Goal: Check status: Check status

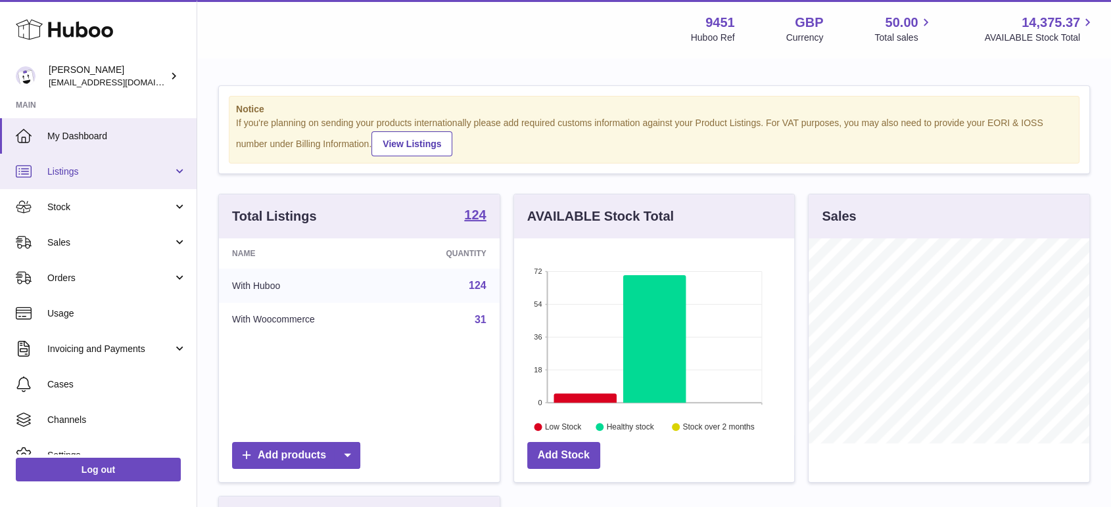
click at [110, 183] on link "Listings" at bounding box center [98, 171] width 197 height 35
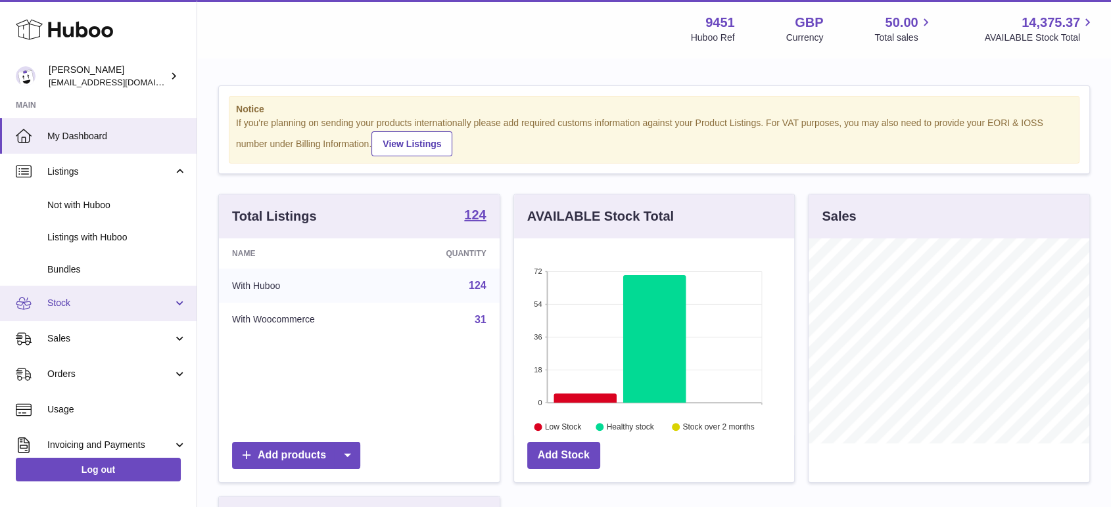
click at [82, 303] on span "Stock" at bounding box center [110, 303] width 126 height 12
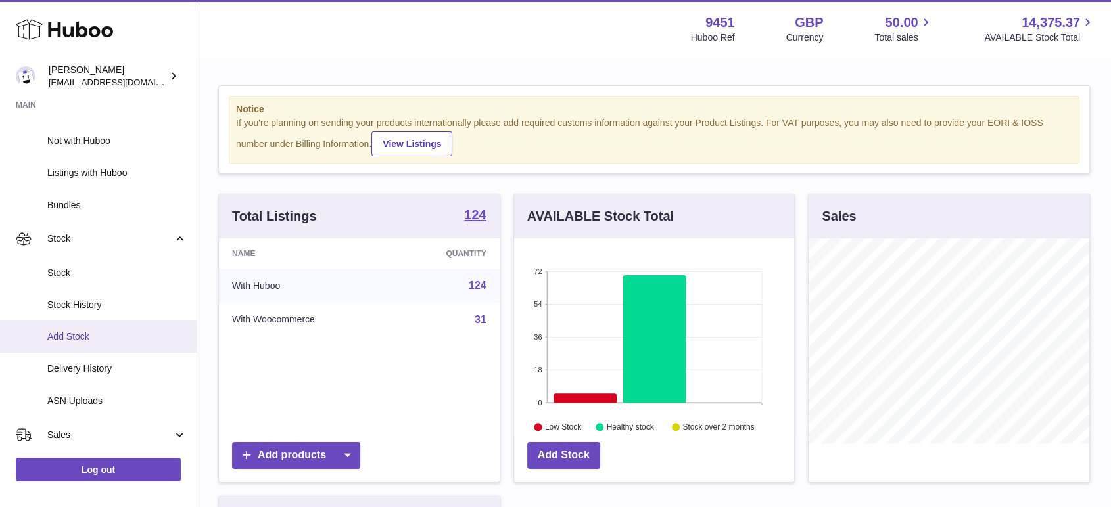
scroll to position [64, 0]
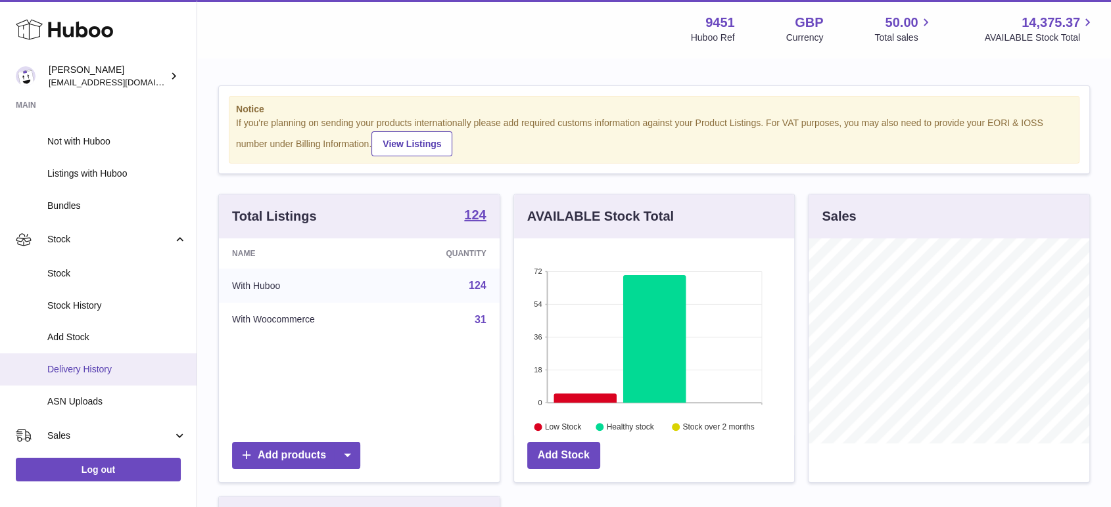
click at [93, 370] on span "Delivery History" at bounding box center [116, 369] width 139 height 12
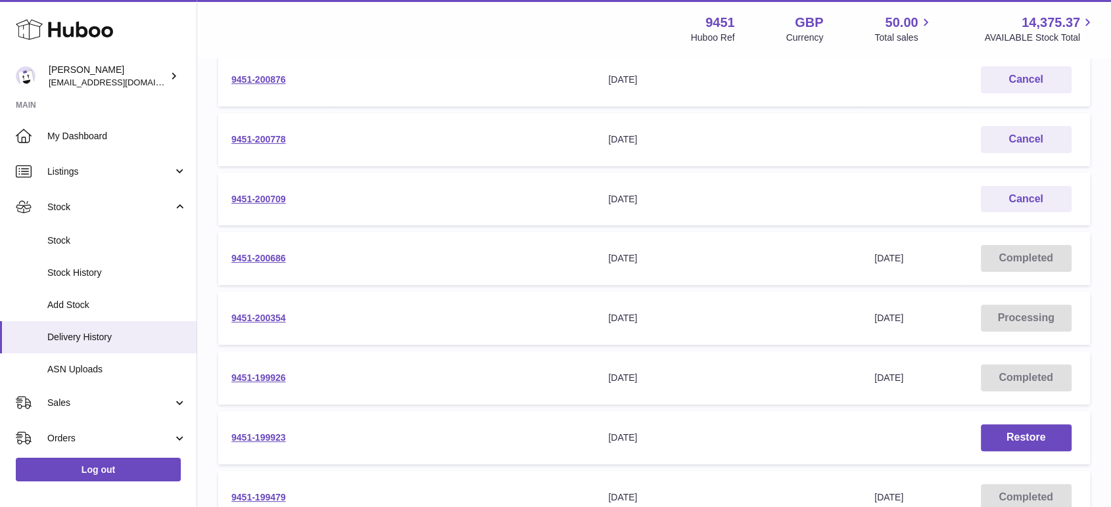
scroll to position [208, 0]
click at [250, 375] on link "9451-199926" at bounding box center [258, 377] width 55 height 11
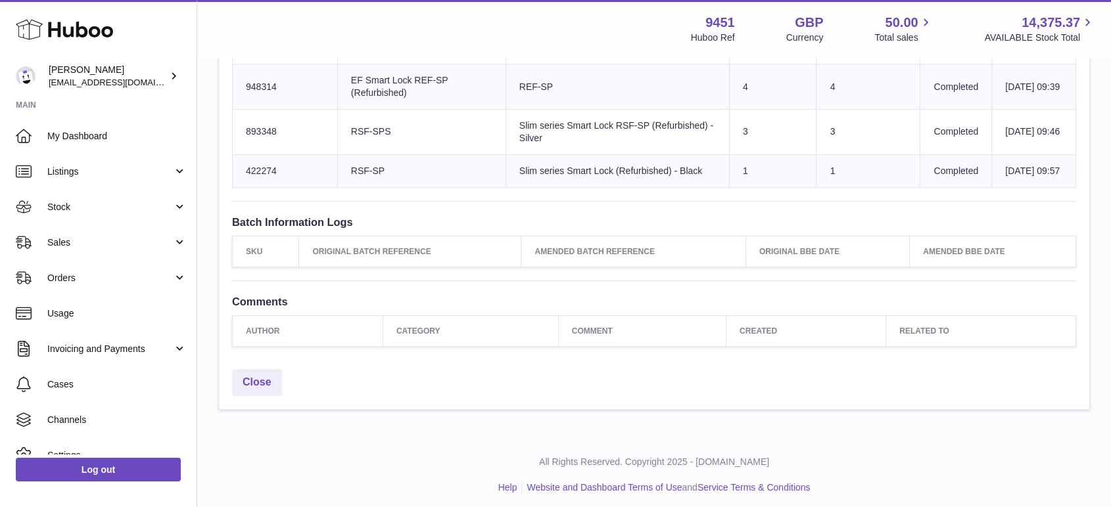
scroll to position [822, 0]
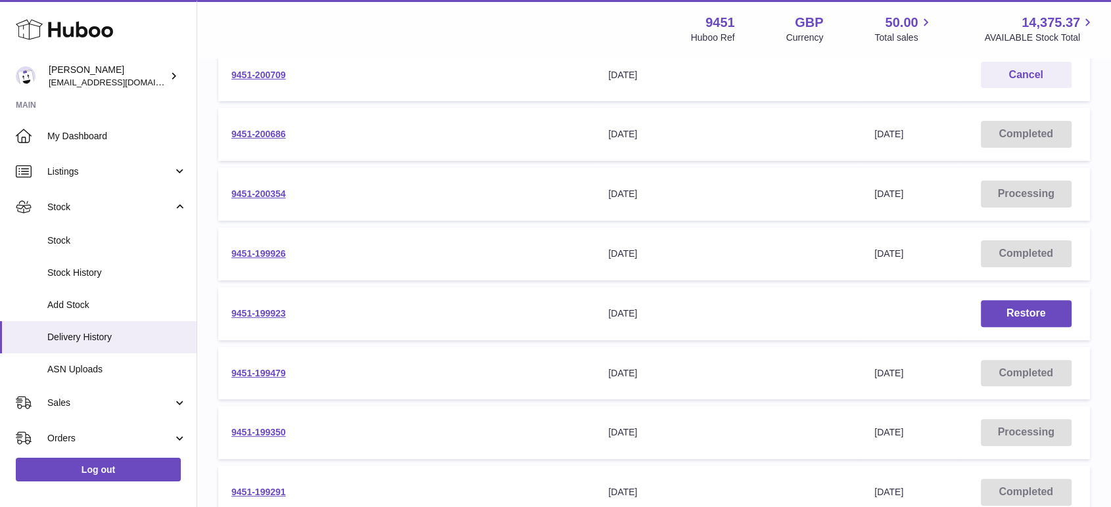
scroll to position [368, 0]
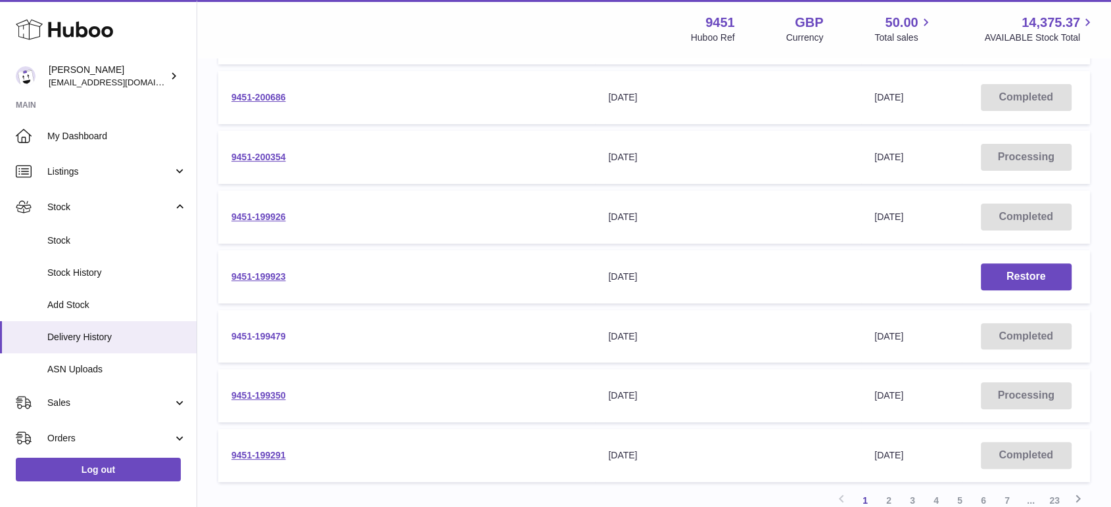
click at [278, 340] on link "9451-199479" at bounding box center [258, 336] width 55 height 11
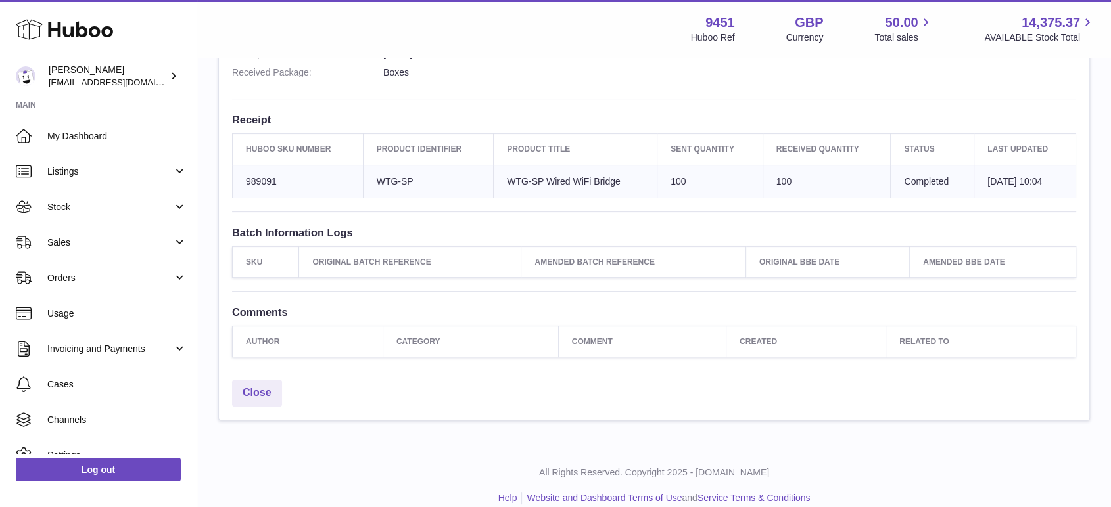
scroll to position [425, 0]
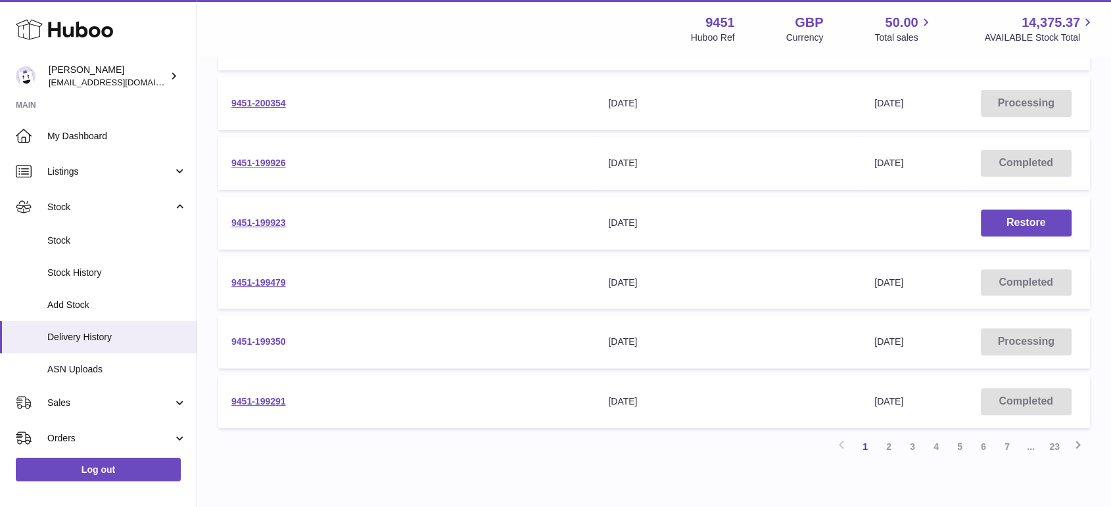
scroll to position [426, 0]
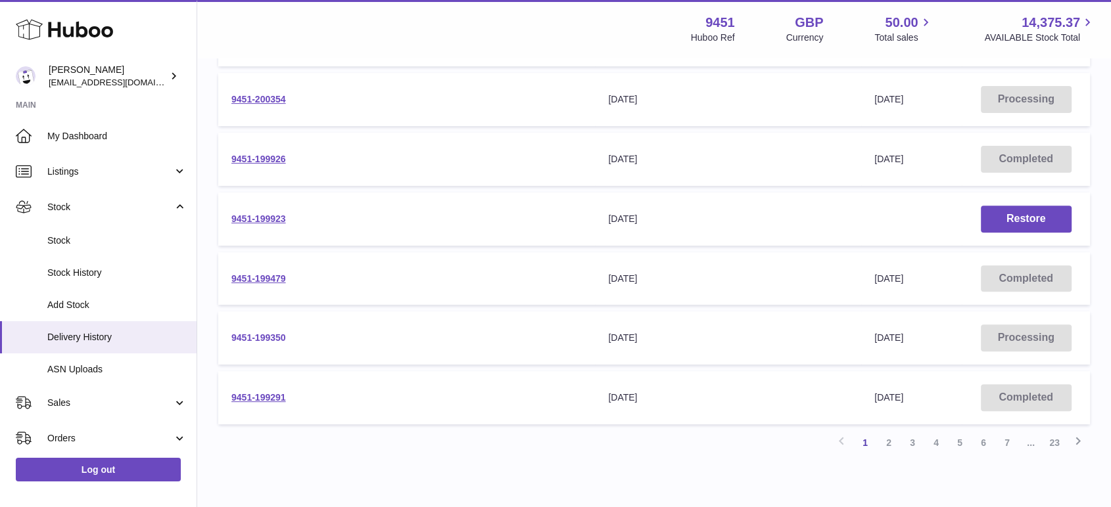
click at [263, 335] on link "9451-199350" at bounding box center [258, 338] width 55 height 11
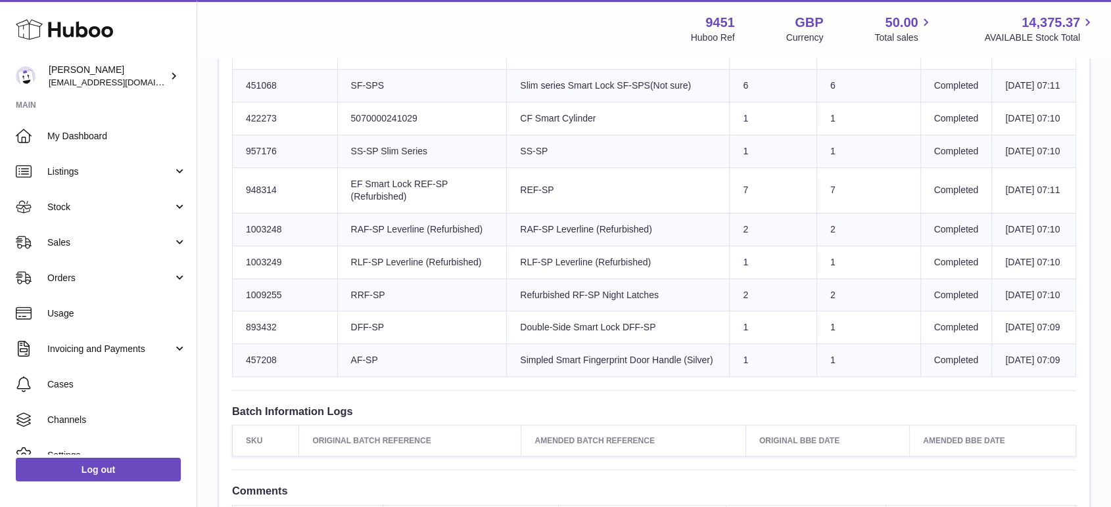
scroll to position [697, 0]
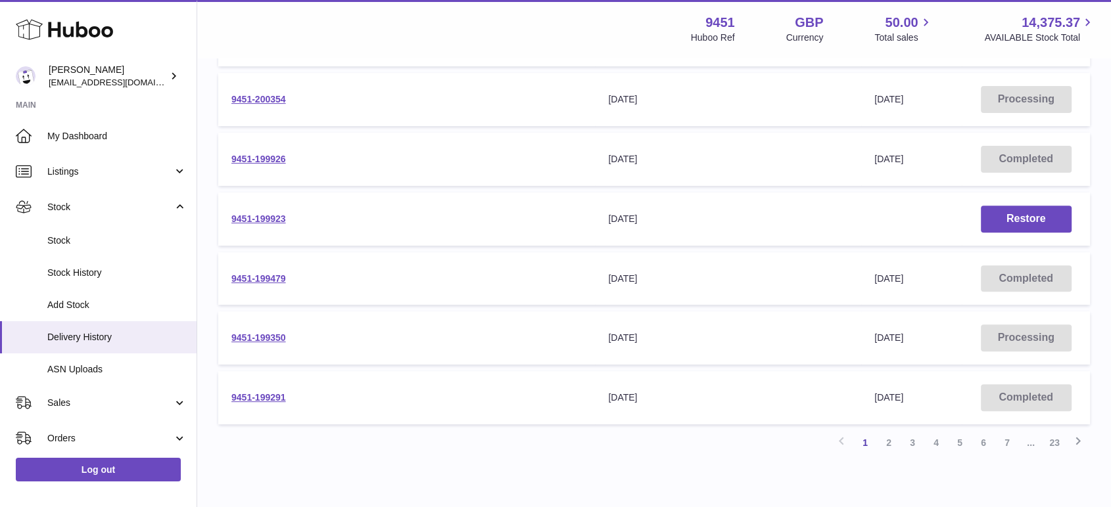
scroll to position [484, 0]
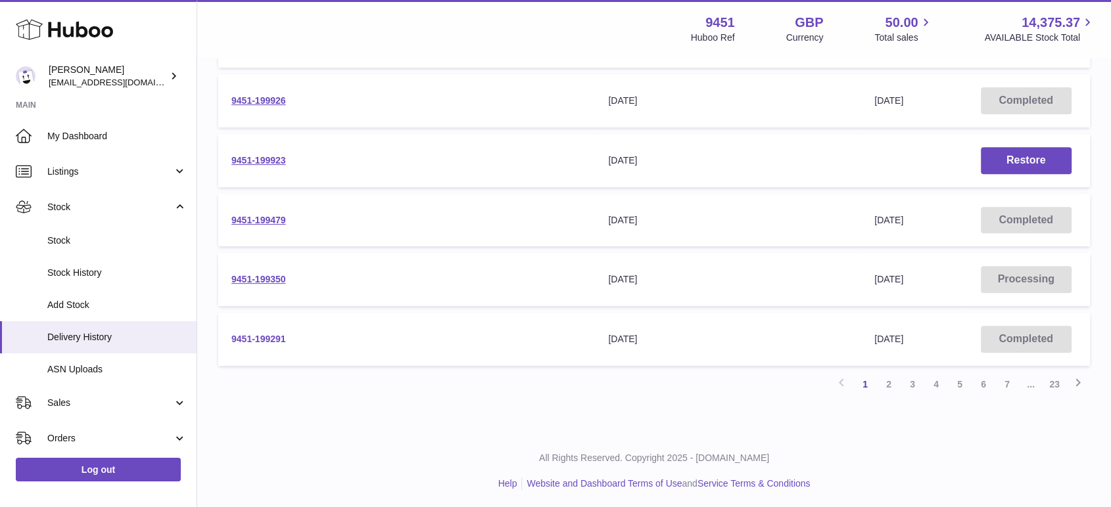
click at [271, 334] on link "9451-199291" at bounding box center [258, 339] width 55 height 11
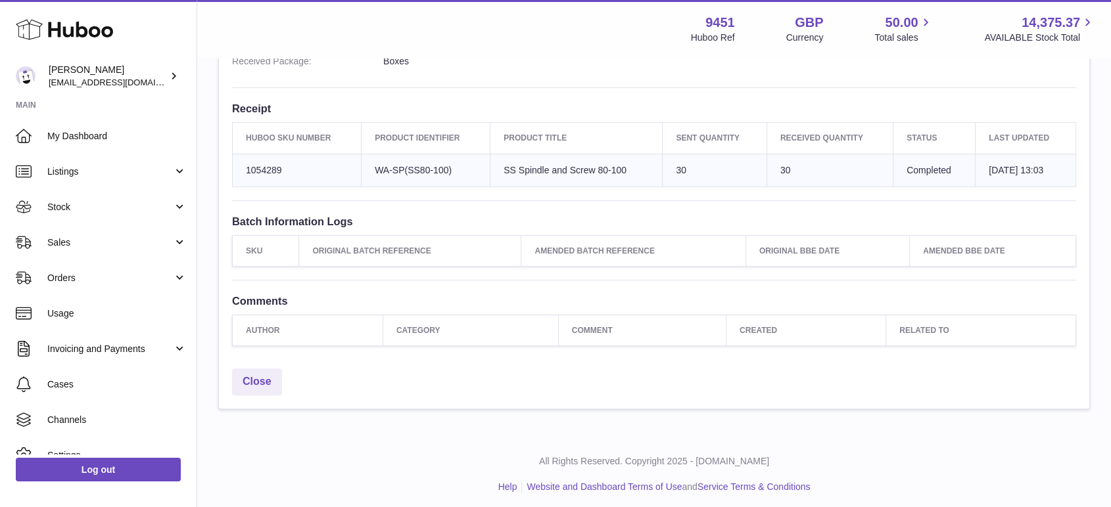
scroll to position [436, 0]
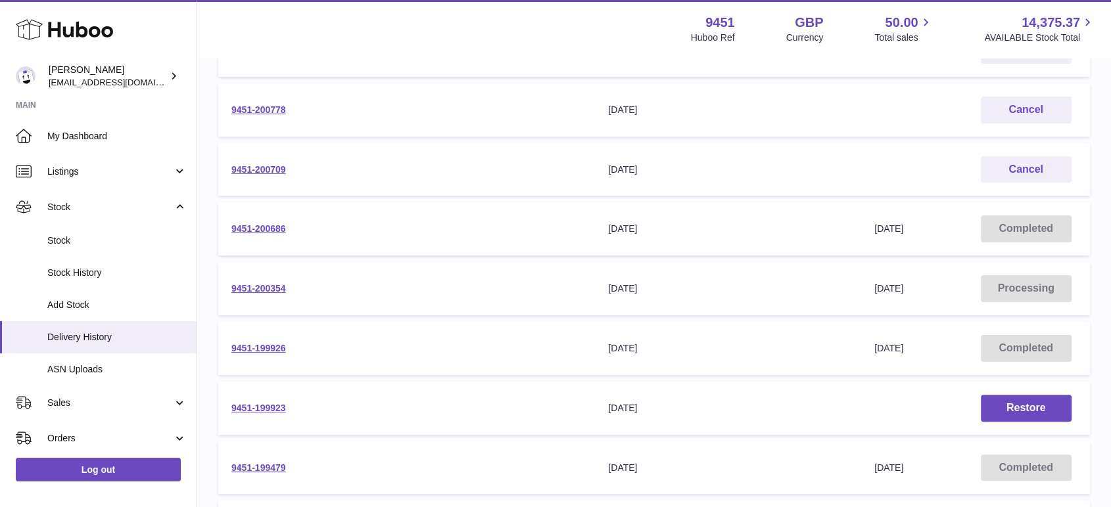
scroll to position [238, 0]
click at [279, 229] on link "9451-200686" at bounding box center [258, 227] width 55 height 11
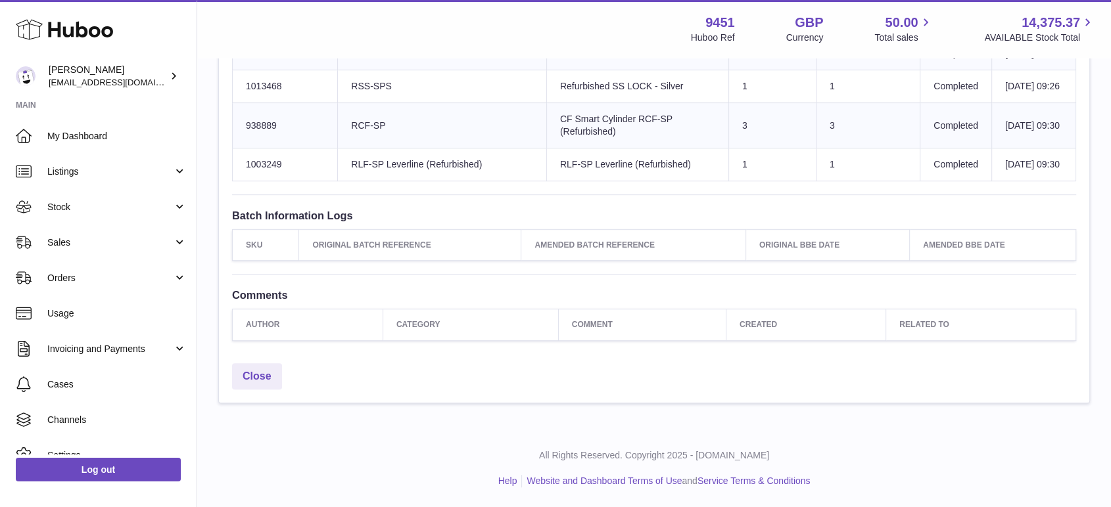
scroll to position [687, 0]
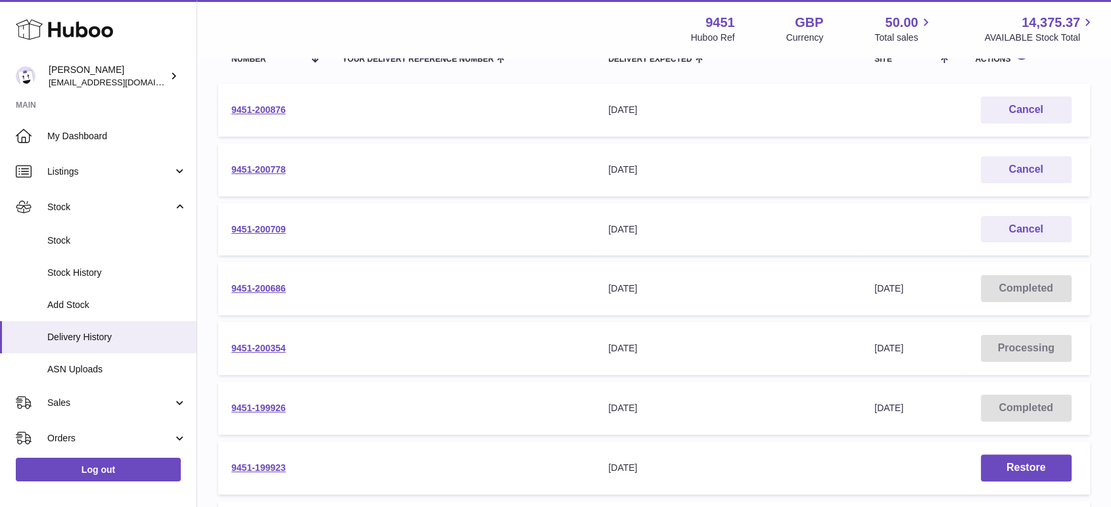
scroll to position [381, 0]
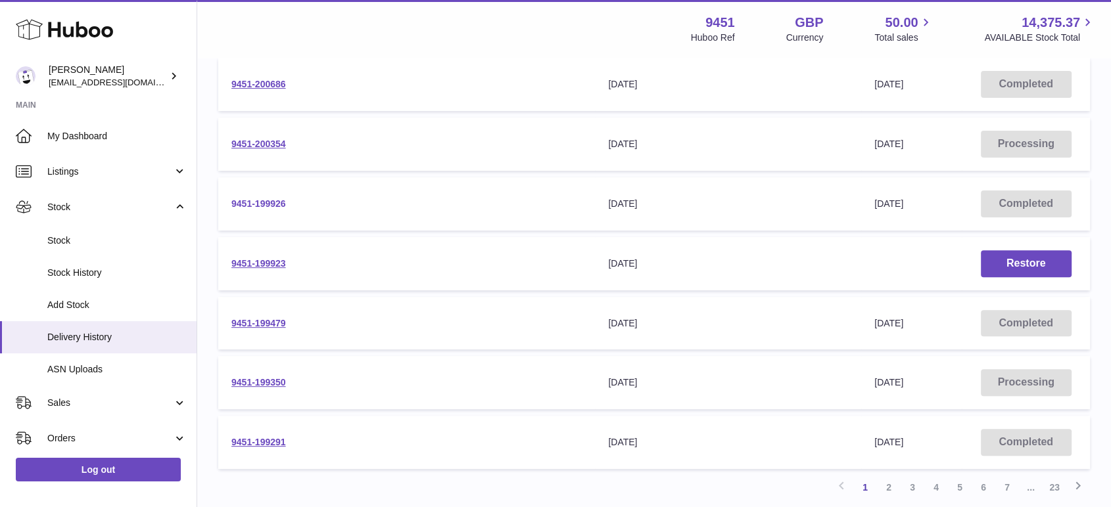
click at [256, 202] on link "9451-199926" at bounding box center [258, 203] width 55 height 11
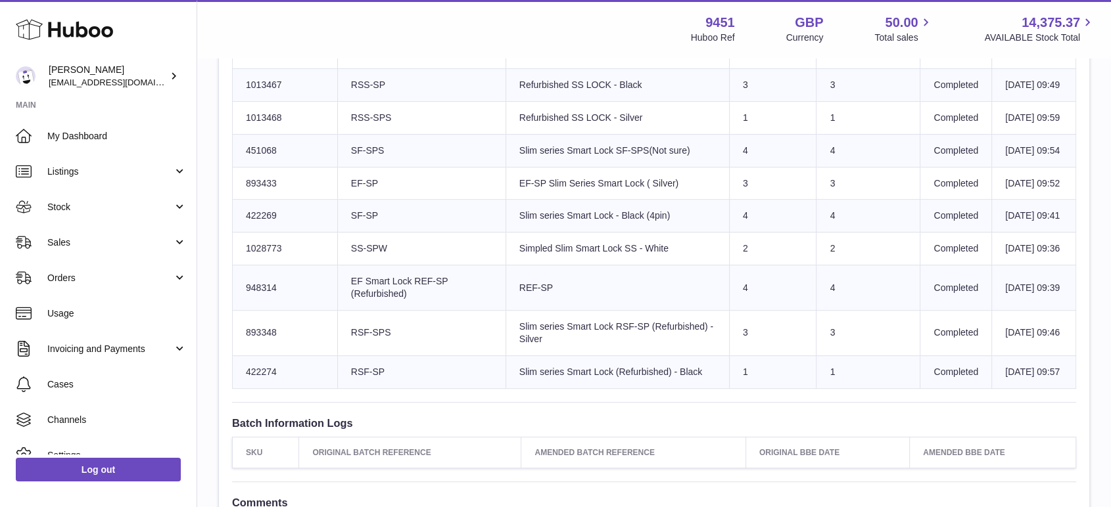
scroll to position [822, 0]
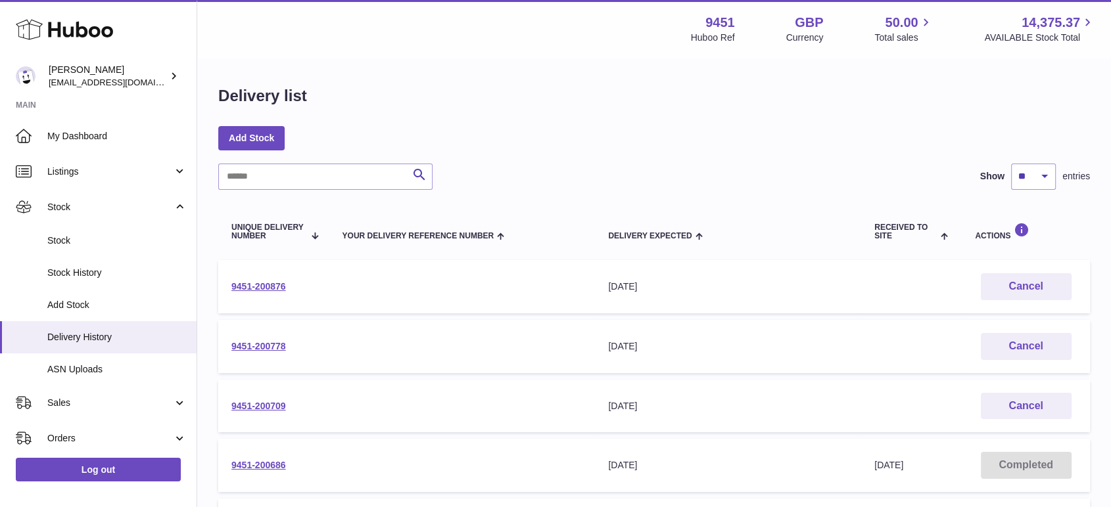
click at [286, 186] on input "text" at bounding box center [325, 177] width 214 height 26
paste input "**********"
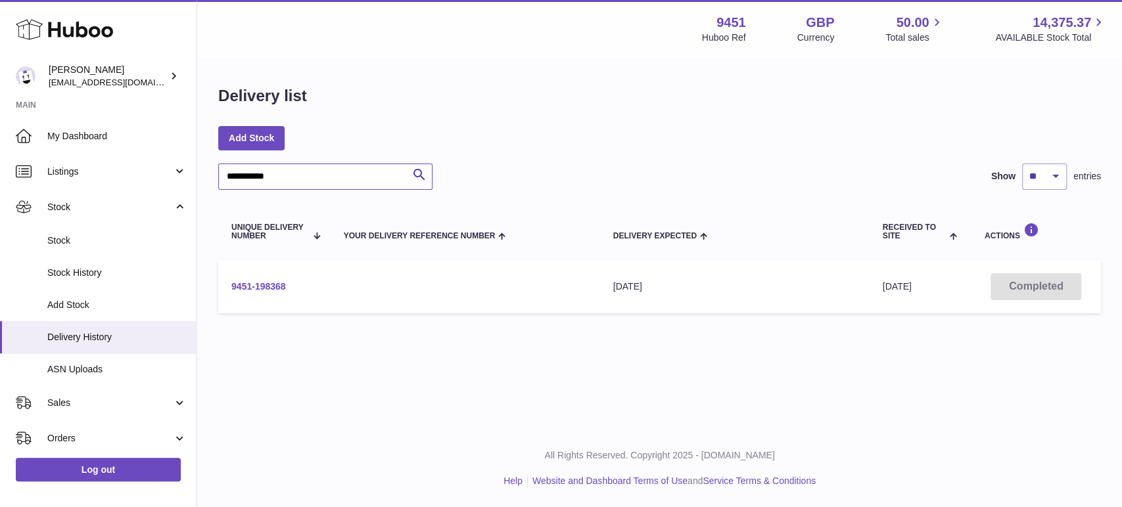
type input "**********"
click at [253, 287] on link "9451-198368" at bounding box center [258, 286] width 55 height 11
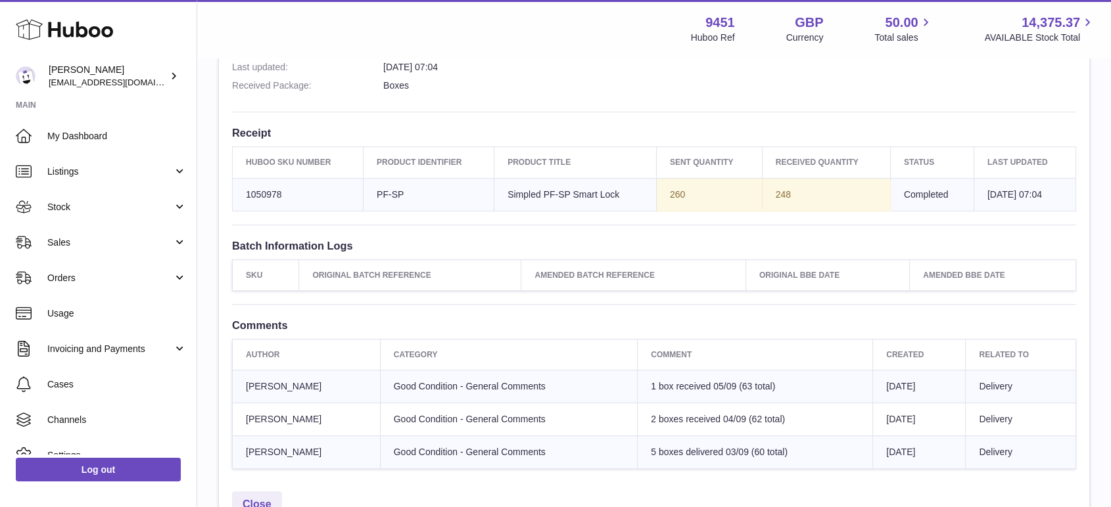
scroll to position [411, 0]
click at [262, 190] on td "Huboo SKU Number 1050978" at bounding box center [298, 193] width 131 height 33
copy td "1050978"
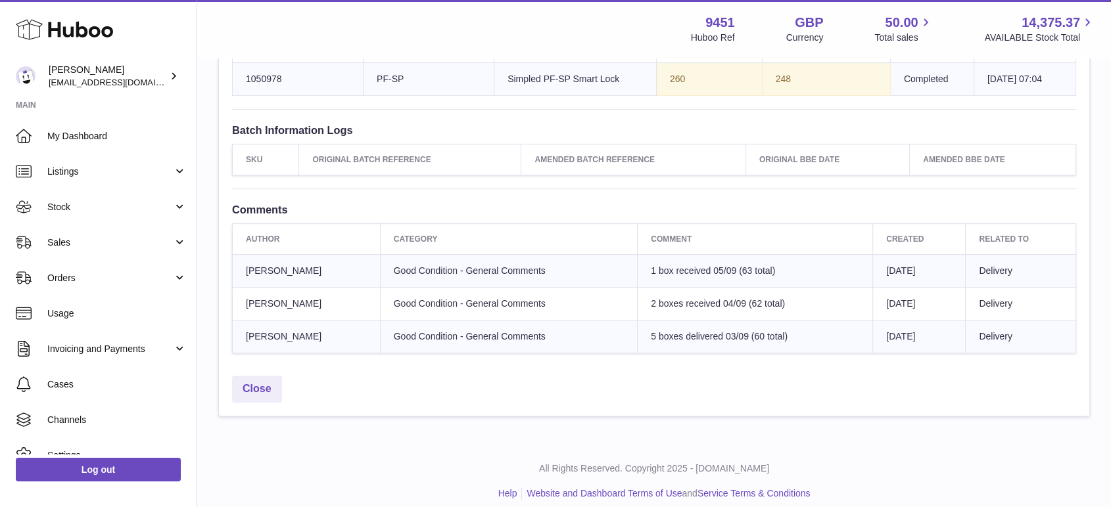
scroll to position [536, 0]
